Goal: Transaction & Acquisition: Purchase product/service

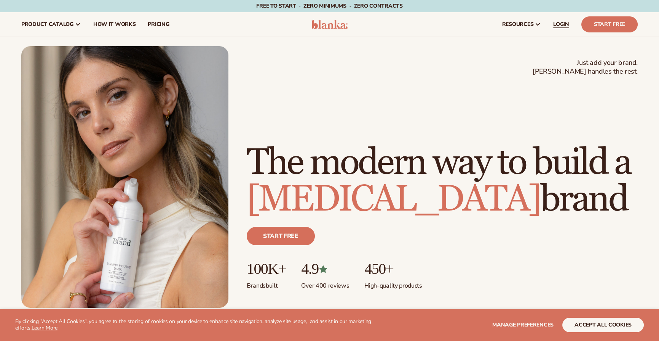
click at [563, 24] on span "LOGIN" at bounding box center [561, 24] width 16 height 6
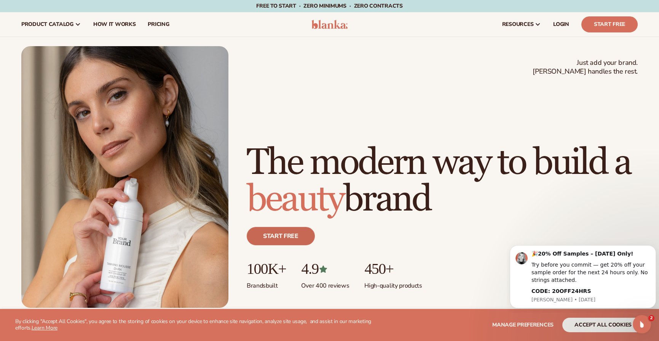
click at [292, 236] on link "Start free" at bounding box center [281, 236] width 68 height 18
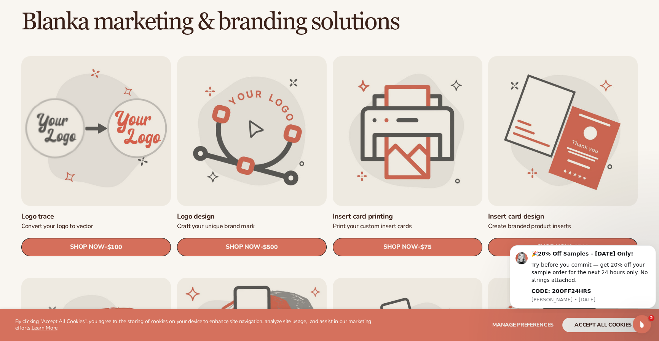
scroll to position [215, 0]
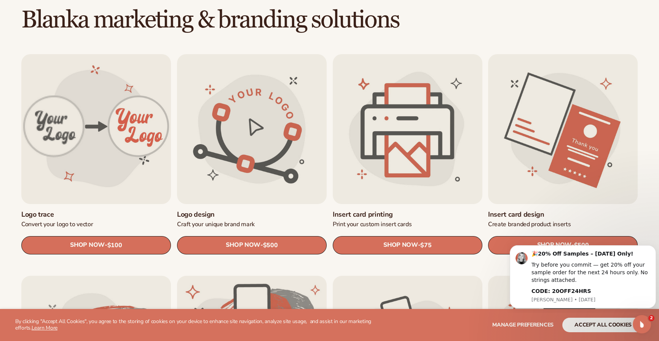
click at [90, 210] on link "Logo trace" at bounding box center [96, 214] width 150 height 9
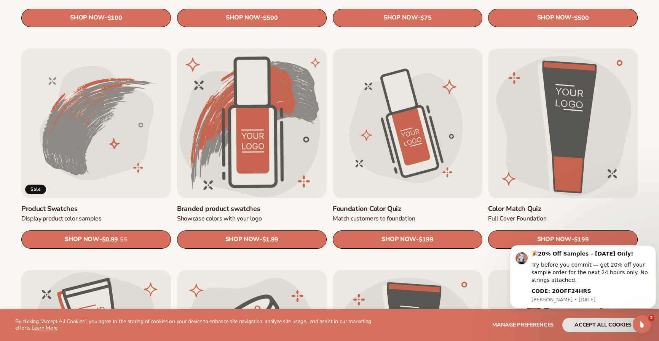
scroll to position [439, 0]
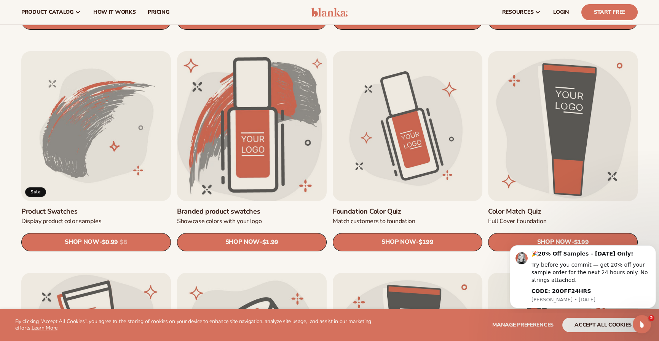
click at [238, 207] on link "Branded product swatches" at bounding box center [252, 211] width 150 height 9
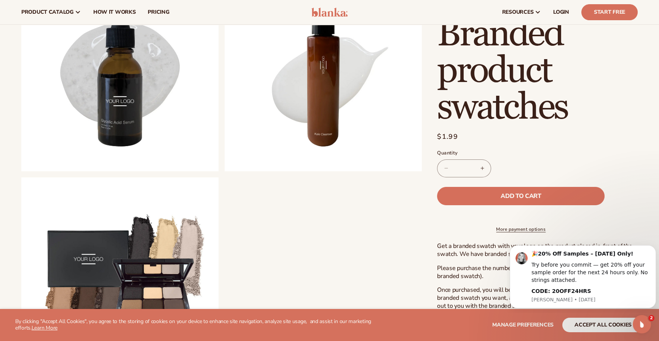
scroll to position [568, 0]
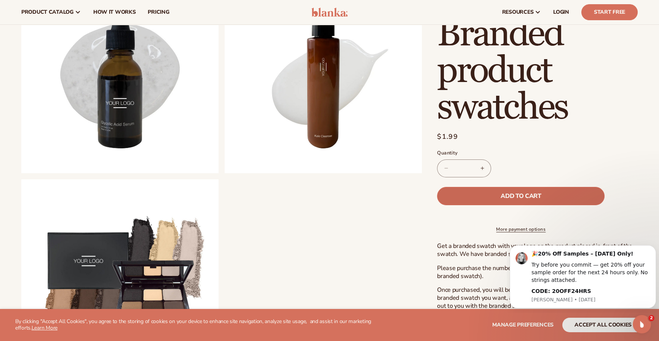
click at [548, 193] on button "Add to cart" at bounding box center [521, 196] width 168 height 18
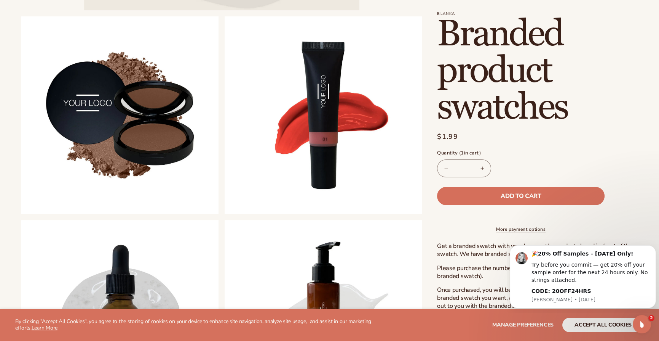
scroll to position [0, 0]
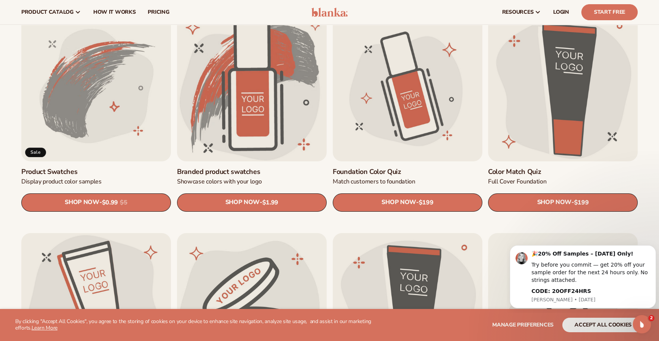
scroll to position [476, 0]
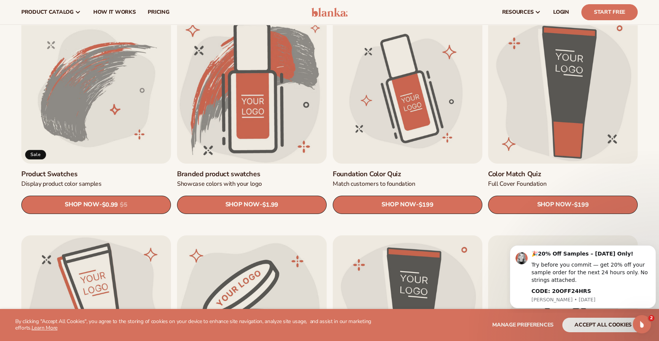
click at [87, 169] on link "Product Swatches" at bounding box center [96, 173] width 150 height 9
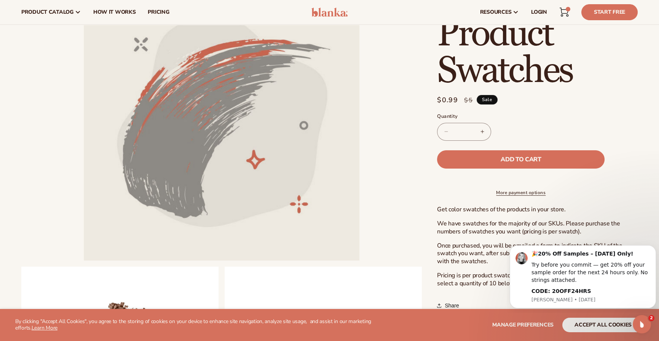
scroll to position [62, 0]
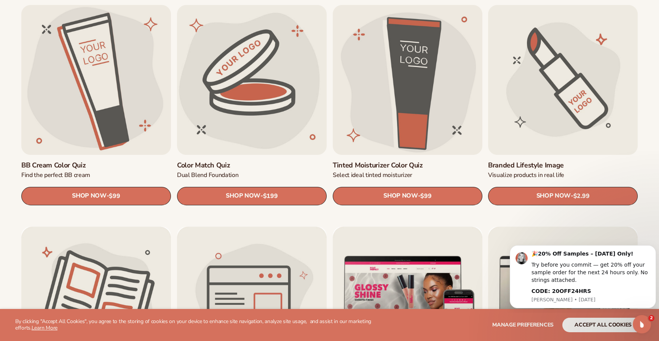
scroll to position [709, 0]
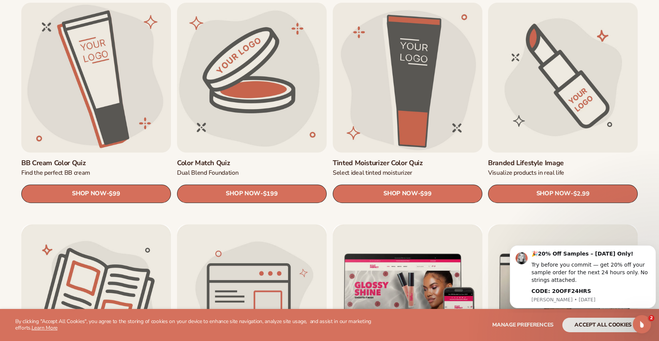
click at [555, 158] on link "Branded Lifestyle Image" at bounding box center [563, 162] width 150 height 9
